Goal: Information Seeking & Learning: Compare options

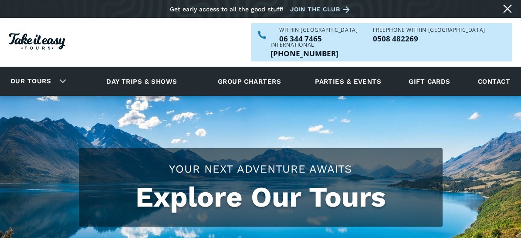
scroll to position [218, 0]
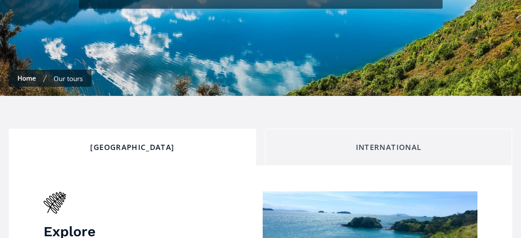
click at [414, 142] on div "International" at bounding box center [388, 147] width 233 height 10
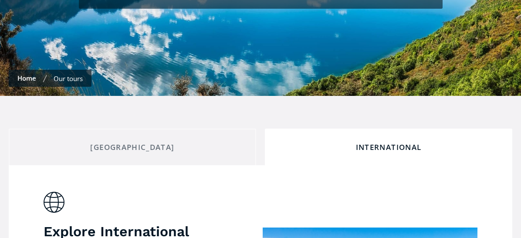
scroll to position [348, 0]
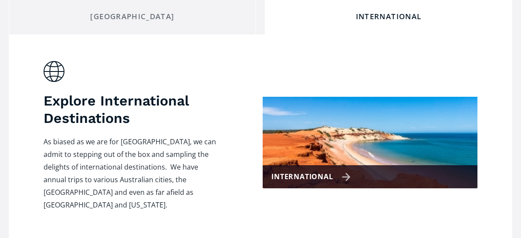
click at [347, 170] on div "International" at bounding box center [310, 176] width 79 height 13
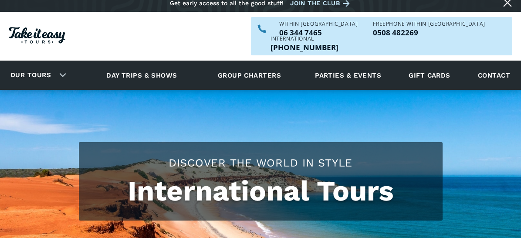
checkbox input "true"
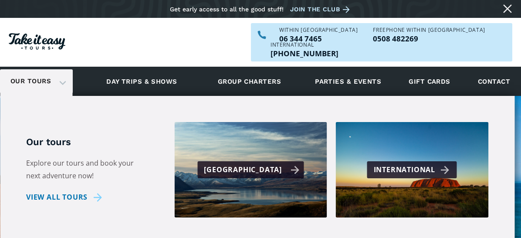
click at [285, 163] on div "[GEOGRAPHIC_DATA]" at bounding box center [251, 169] width 95 height 13
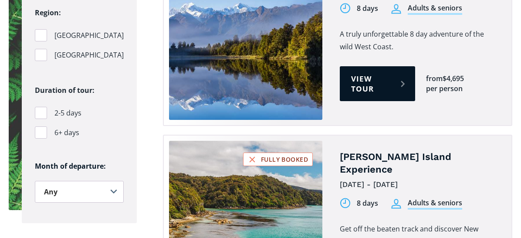
scroll to position [523, 0]
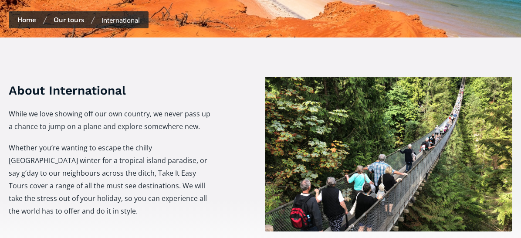
scroll to position [305, 0]
